Goal: Task Accomplishment & Management: Complete application form

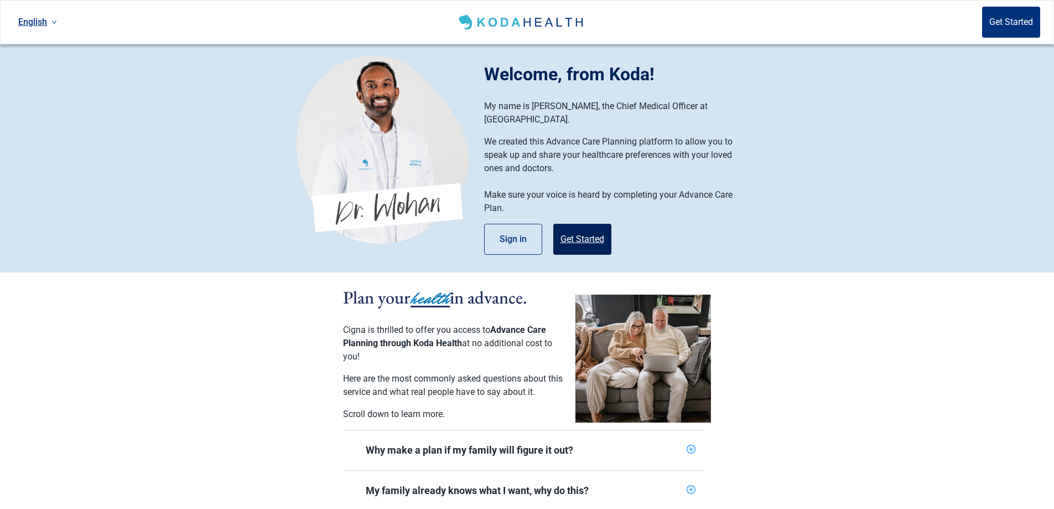
click at [579, 224] on button "Get Started" at bounding box center [582, 239] width 58 height 31
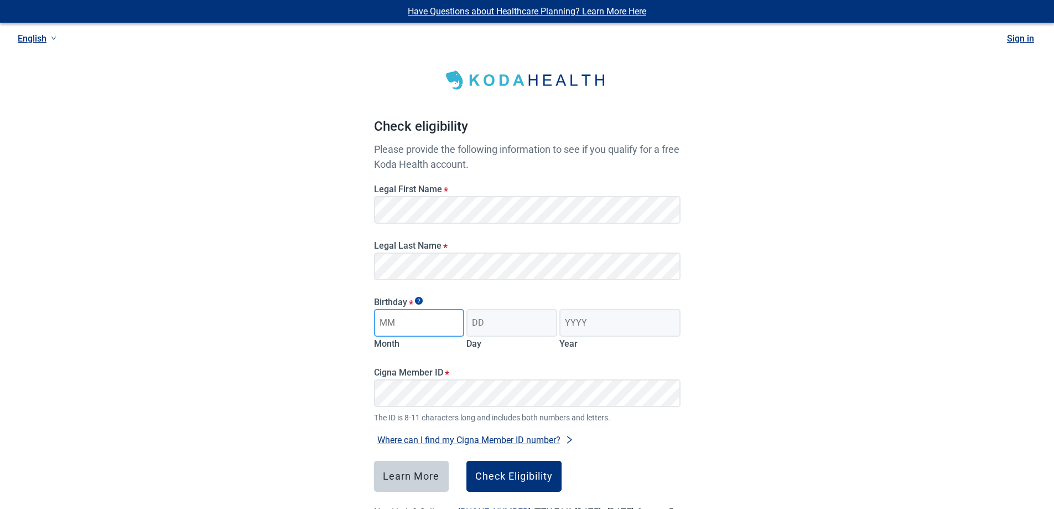
click at [423, 325] on input "Month" at bounding box center [419, 323] width 91 height 28
type input "05"
click at [520, 327] on input "Day" at bounding box center [512, 323] width 91 height 28
type input "14"
click at [588, 319] on input "Year" at bounding box center [620, 323] width 121 height 28
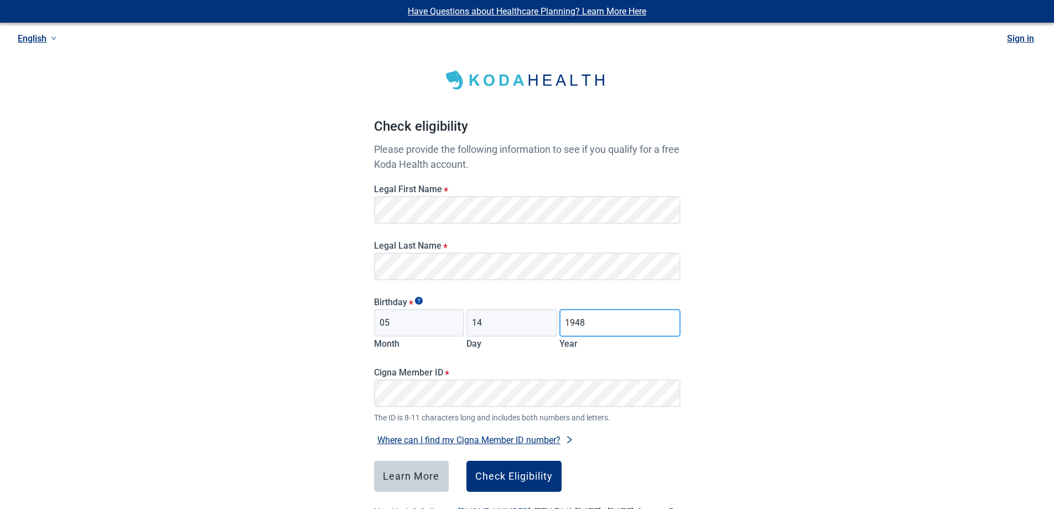
scroll to position [50, 0]
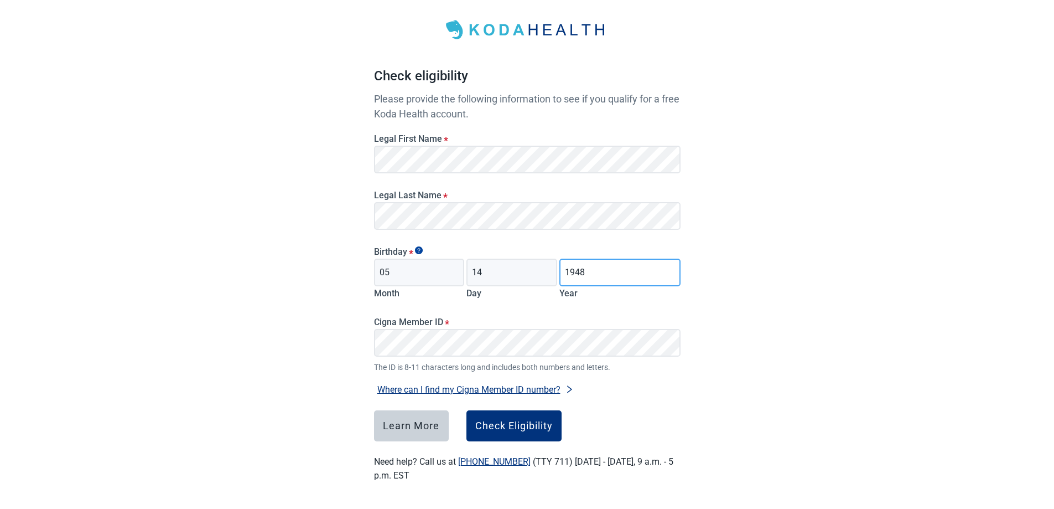
type input "1948"
click at [519, 424] on div "Check Eligibility" at bounding box center [513, 425] width 77 height 11
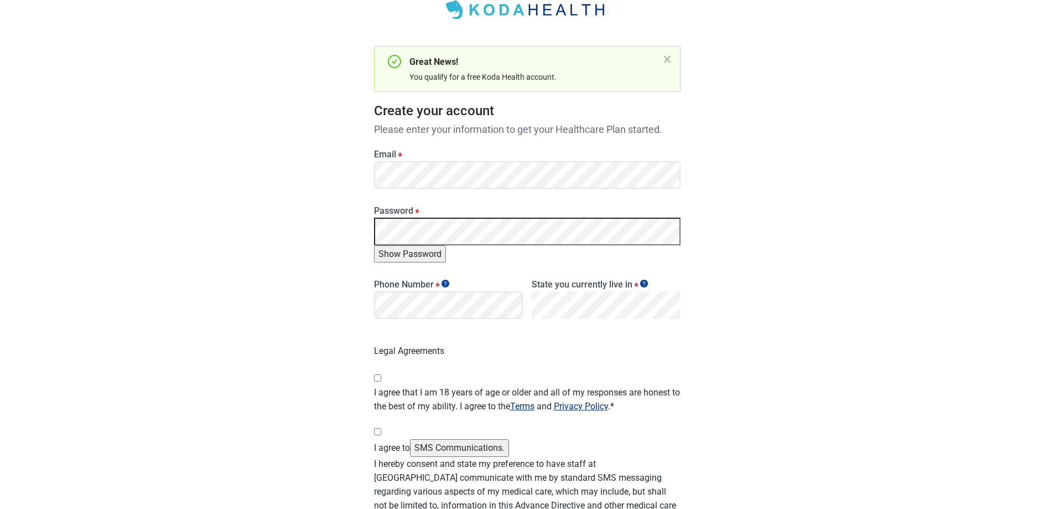
scroll to position [58, 0]
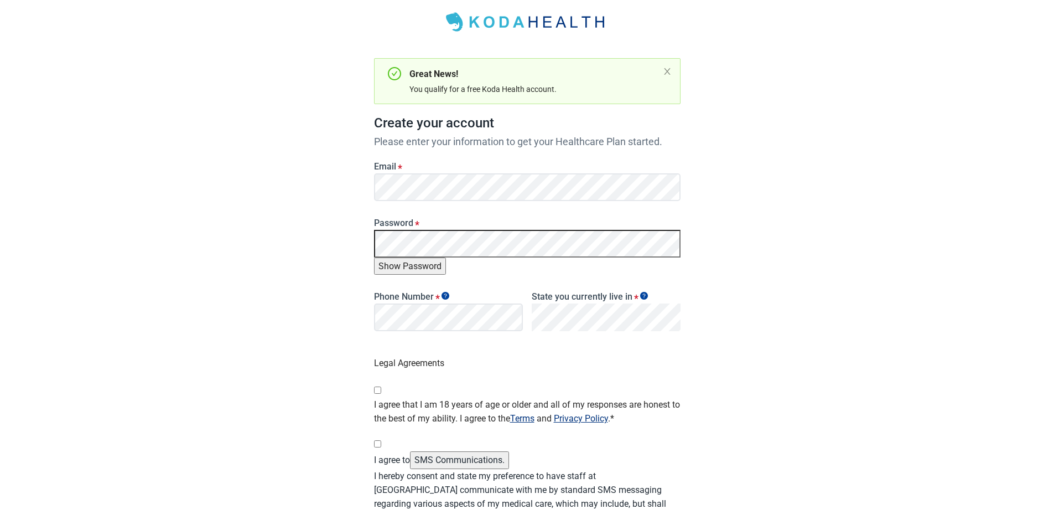
click at [446, 257] on button "Show Password" at bounding box center [410, 265] width 72 height 17
click at [442, 257] on button "Hide Password" at bounding box center [408, 265] width 68 height 17
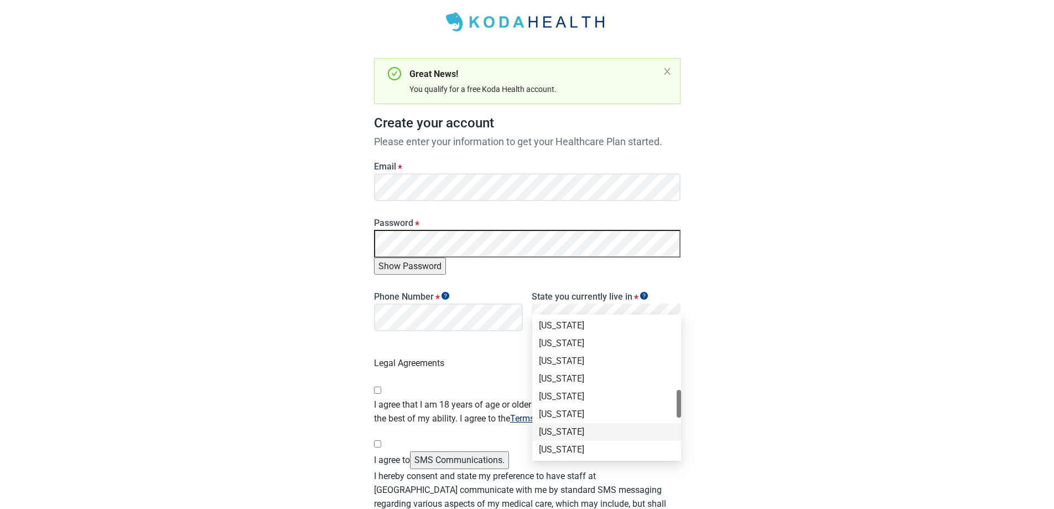
click at [571, 434] on div "[US_STATE]" at bounding box center [607, 432] width 136 height 12
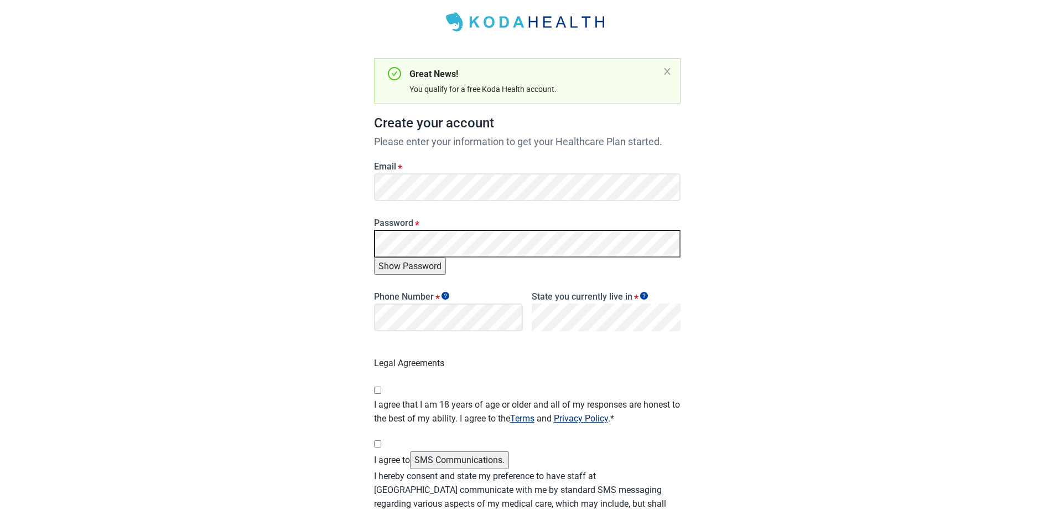
click at [380, 379] on div "Main content" at bounding box center [525, 388] width 302 height 18
click at [377, 386] on input "I agree that I am 18 years of age or older and all of my responses are honest t…" at bounding box center [377, 389] width 7 height 7
checkbox input "true"
click at [378, 440] on input "I agree to SMS Communications." at bounding box center [377, 443] width 7 height 7
checkbox input "true"
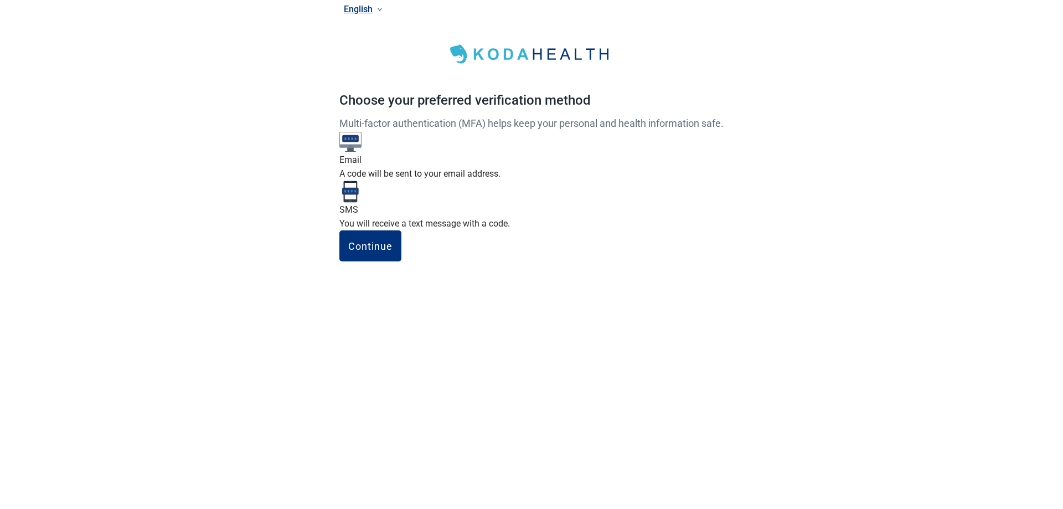
click at [361, 153] on img "Main content" at bounding box center [350, 142] width 22 height 22
click at [0, 0] on input "Email A code will be sent to your email address." at bounding box center [0, 0] width 0 height 0
click at [392, 251] on div "Continue" at bounding box center [370, 245] width 44 height 11
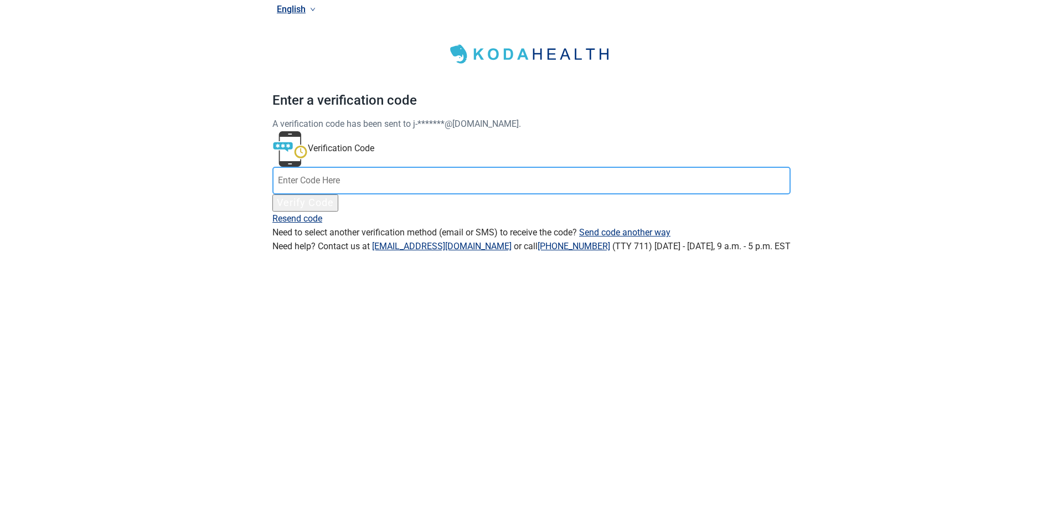
click at [530, 194] on input "Verification Code" at bounding box center [531, 181] width 518 height 28
type input "095983"
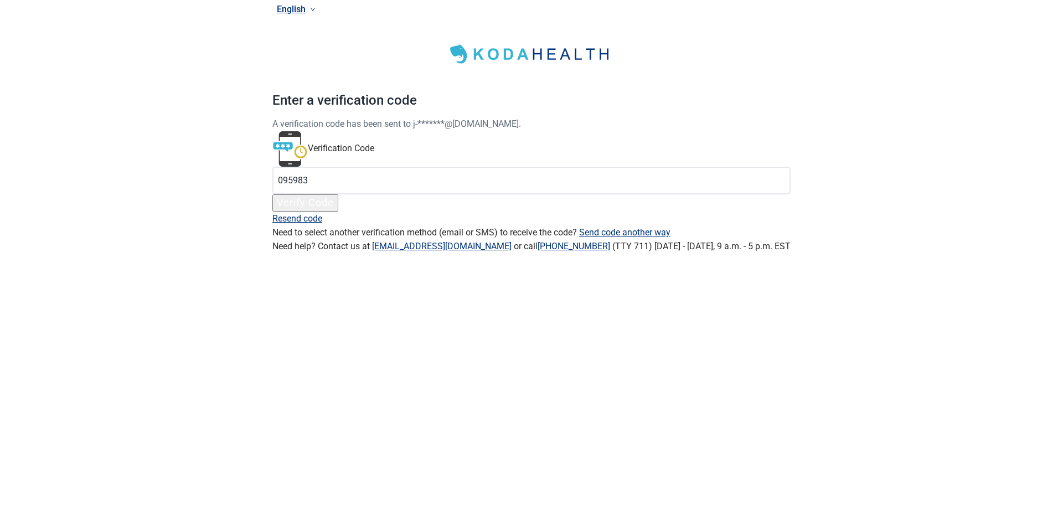
click at [334, 208] on div "Verify Code" at bounding box center [305, 201] width 57 height 11
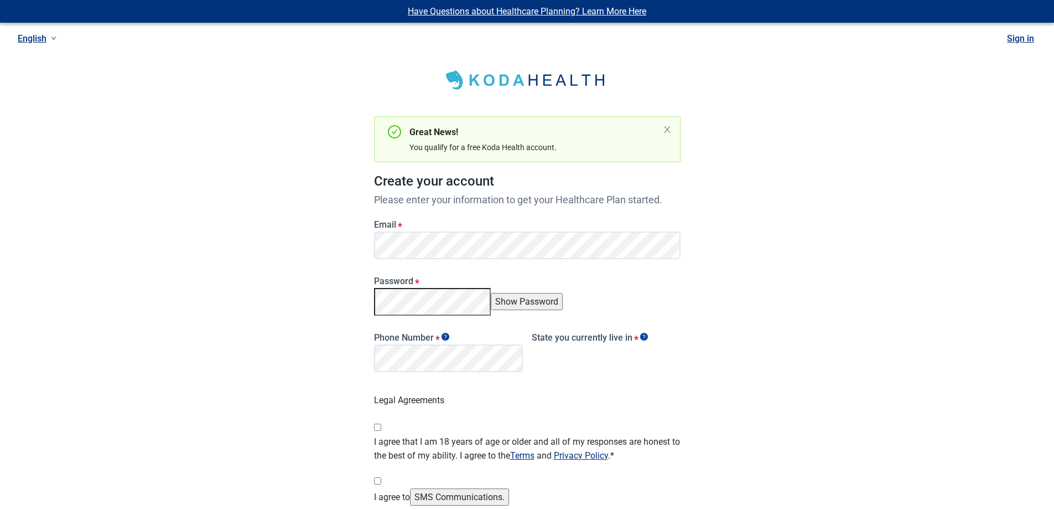
scroll to position [58, 0]
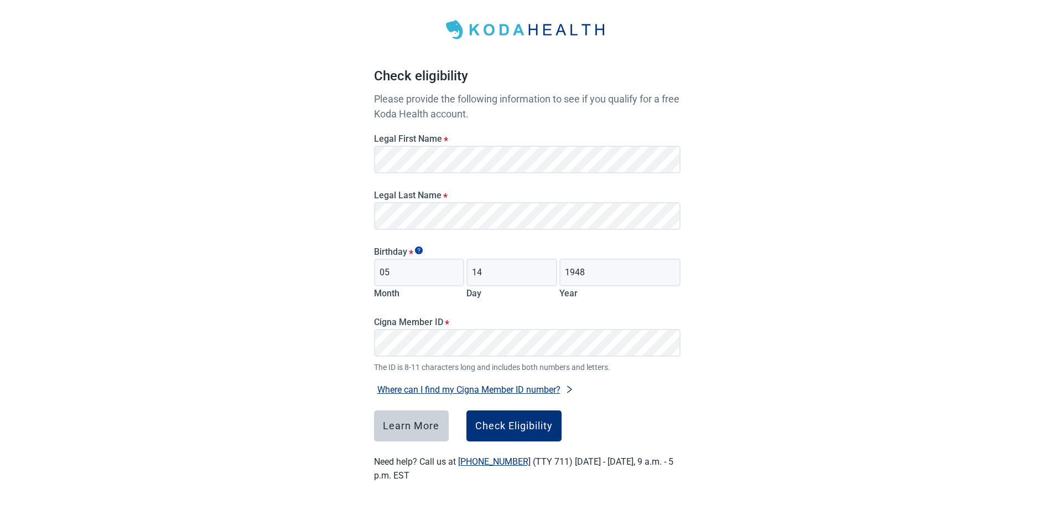
scroll to position [50, 0]
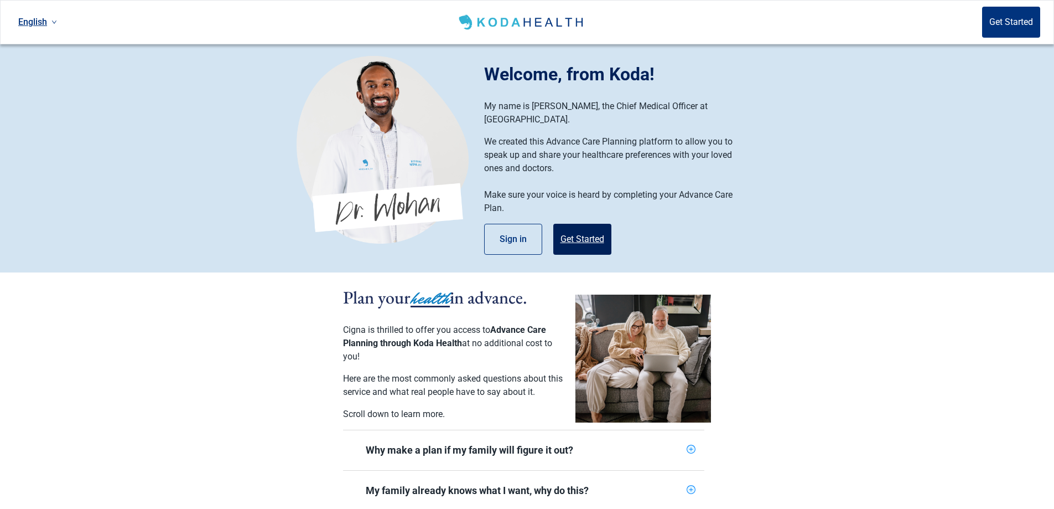
click at [576, 227] on button "Get Started" at bounding box center [582, 239] width 58 height 31
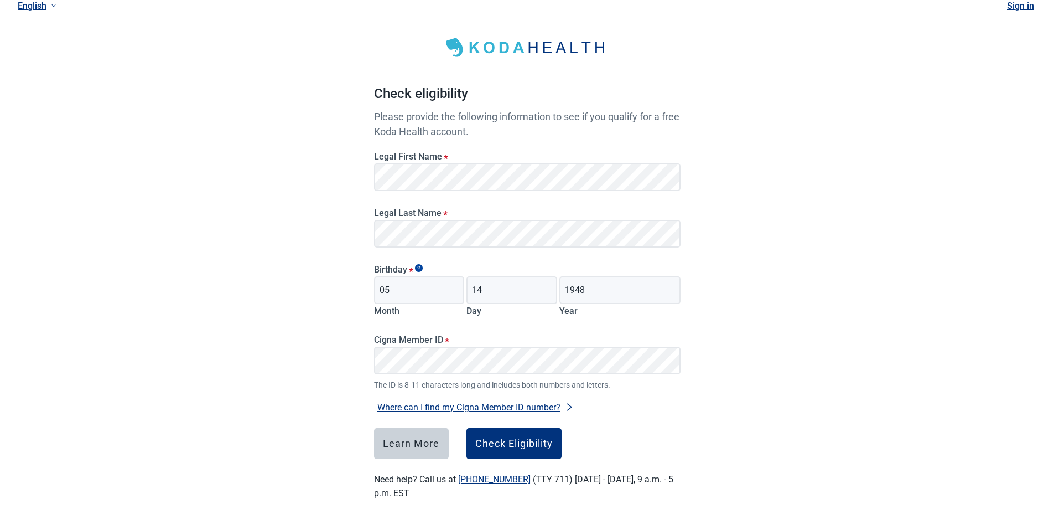
scroll to position [50, 0]
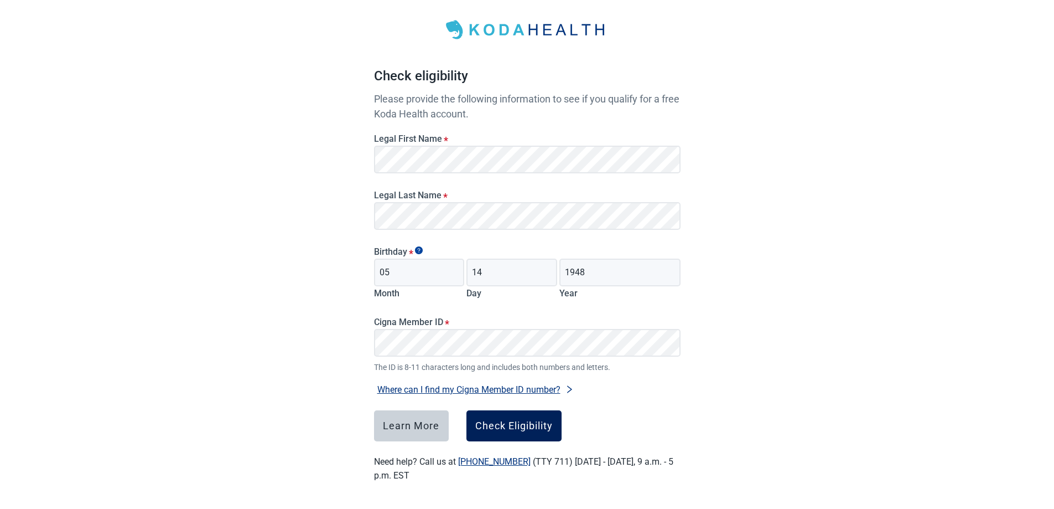
click at [526, 426] on div "Check Eligibility" at bounding box center [513, 425] width 77 height 11
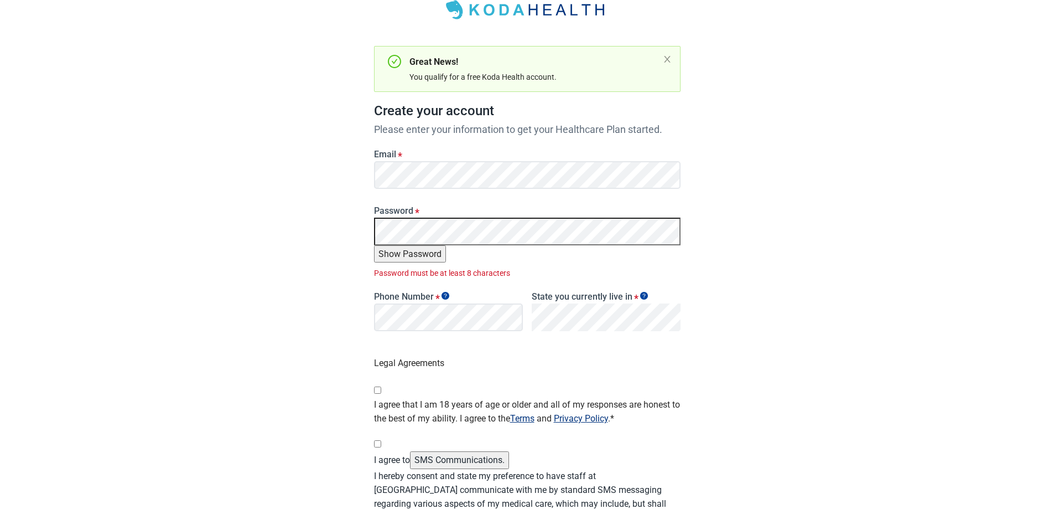
scroll to position [58, 0]
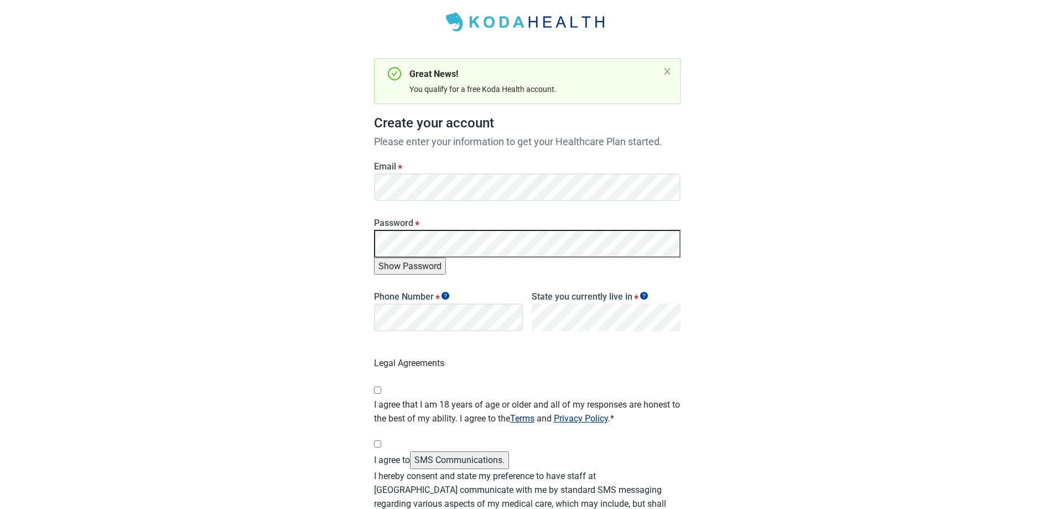
click at [446, 257] on button "Show Password" at bounding box center [410, 265] width 72 height 17
click at [442, 257] on button "Hide Password" at bounding box center [408, 265] width 68 height 17
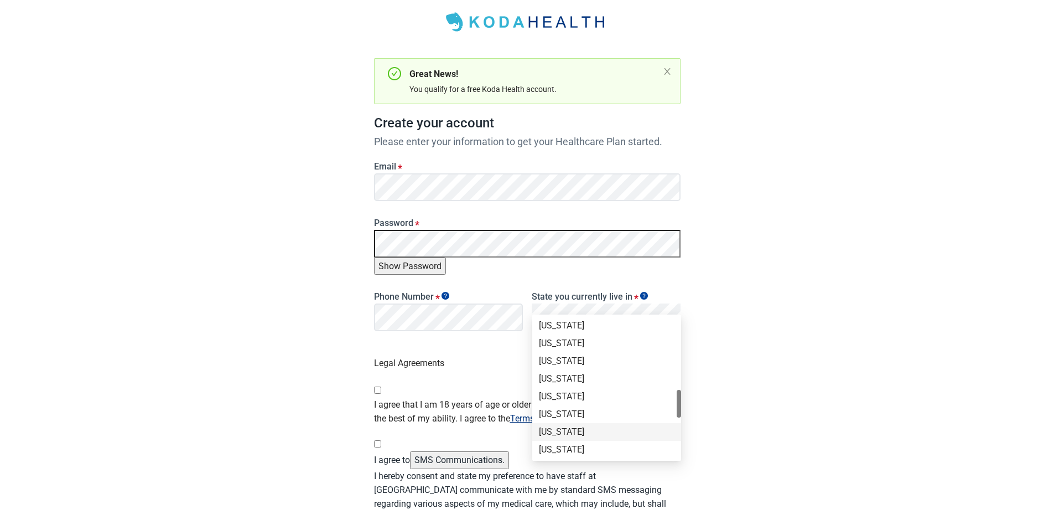
click at [554, 425] on div "[US_STATE]" at bounding box center [606, 432] width 149 height 18
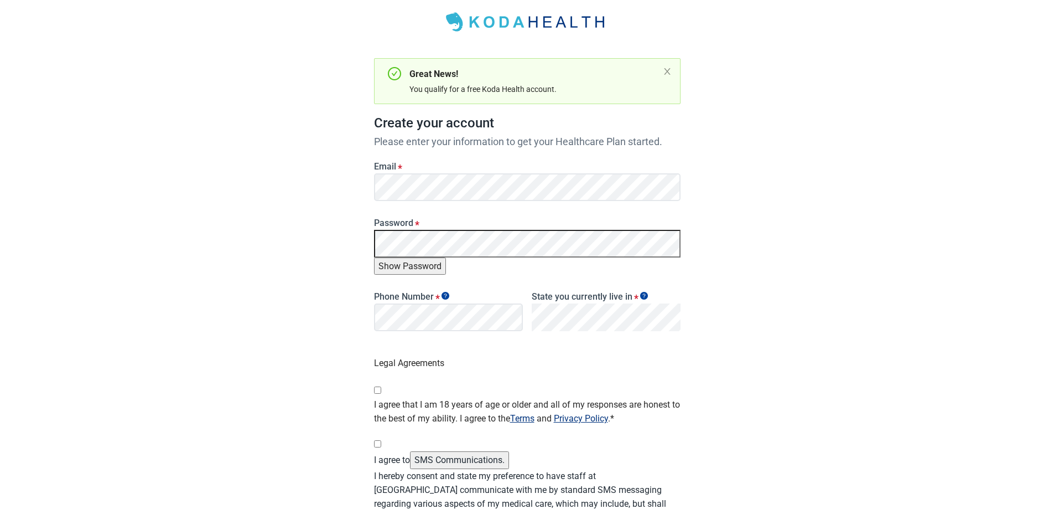
click at [376, 386] on input "I agree that I am 18 years of age or older and all of my responses are honest t…" at bounding box center [377, 389] width 7 height 7
checkbox input "true"
click at [377, 440] on input "I agree to SMS Communications." at bounding box center [377, 443] width 7 height 7
checkbox input "true"
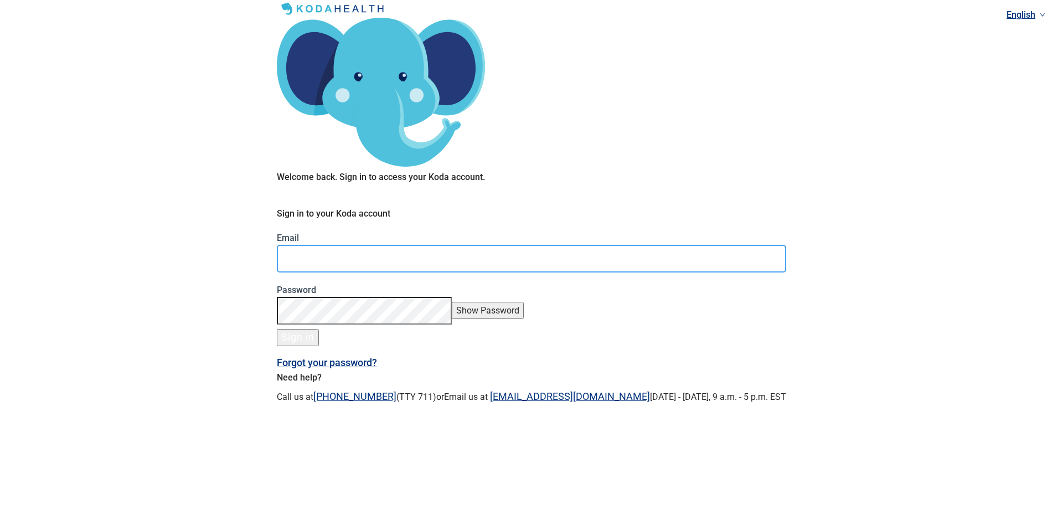
click at [466, 245] on input "Email" at bounding box center [531, 259] width 509 height 28
type input "[EMAIL_ADDRESS][DOMAIN_NAME]"
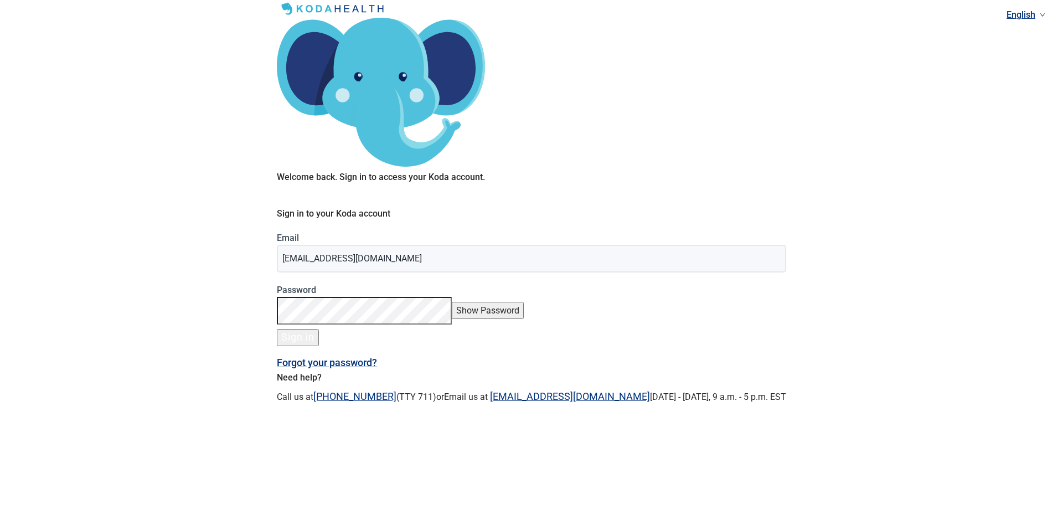
click at [524, 302] on button "Show Password" at bounding box center [488, 310] width 72 height 17
click at [519, 302] on button "Hide Password" at bounding box center [486, 310] width 68 height 17
click at [319, 329] on button "Sign in" at bounding box center [298, 337] width 42 height 17
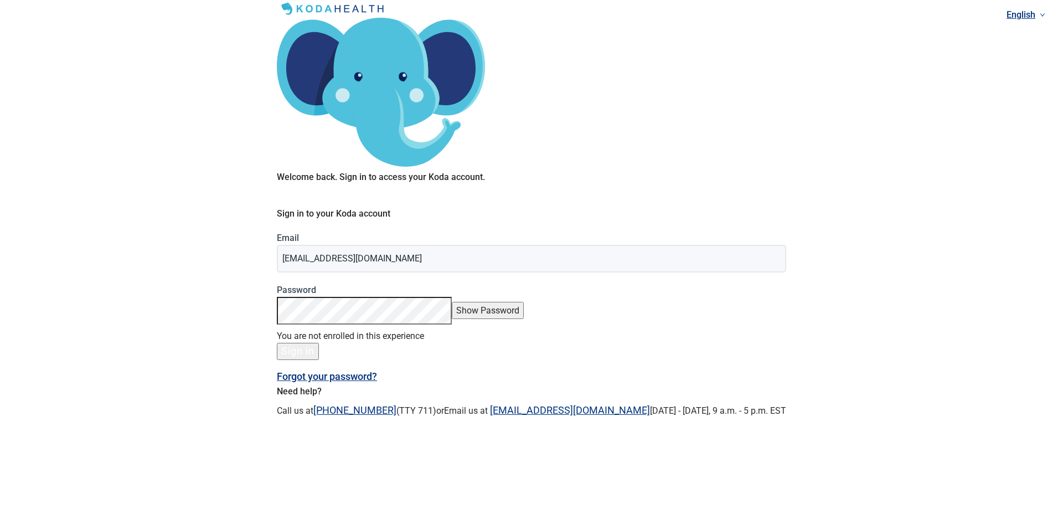
click at [314, 345] on div "Sign in" at bounding box center [297, 350] width 33 height 11
click at [524, 302] on button "Show Password" at bounding box center [488, 310] width 72 height 17
click at [519, 302] on button "Hide Password" at bounding box center [486, 310] width 68 height 17
